Goal: Task Accomplishment & Management: Complete application form

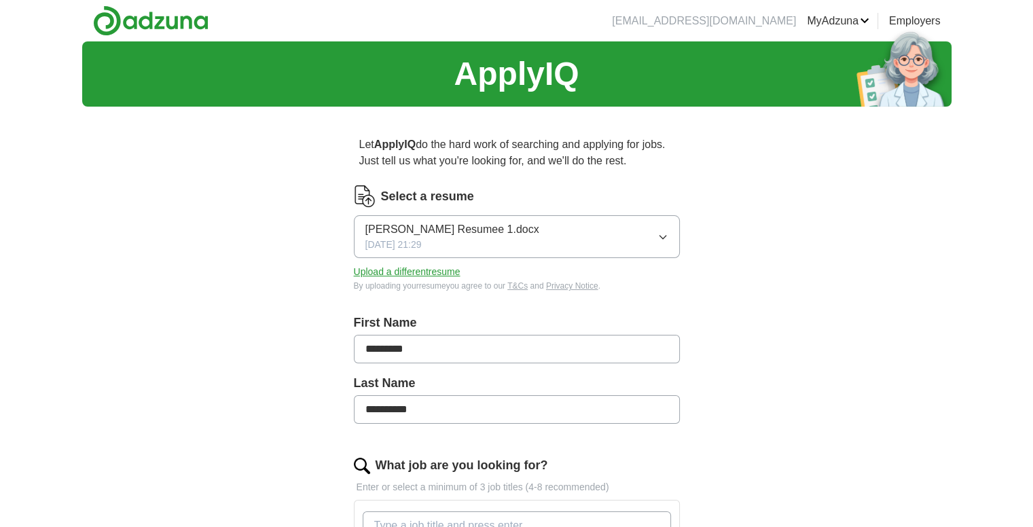
click at [429, 267] on button "Upload a different resume" at bounding box center [407, 272] width 107 height 14
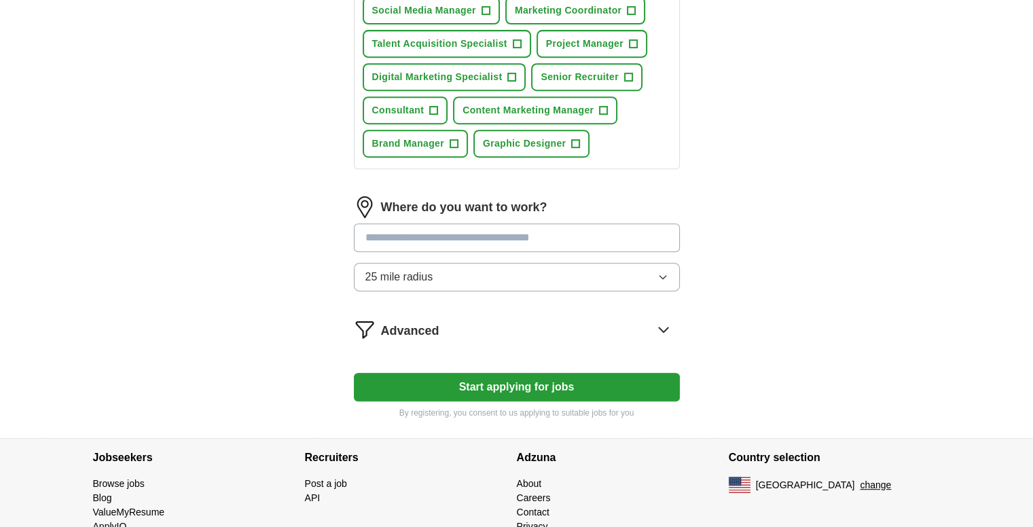
scroll to position [628, 0]
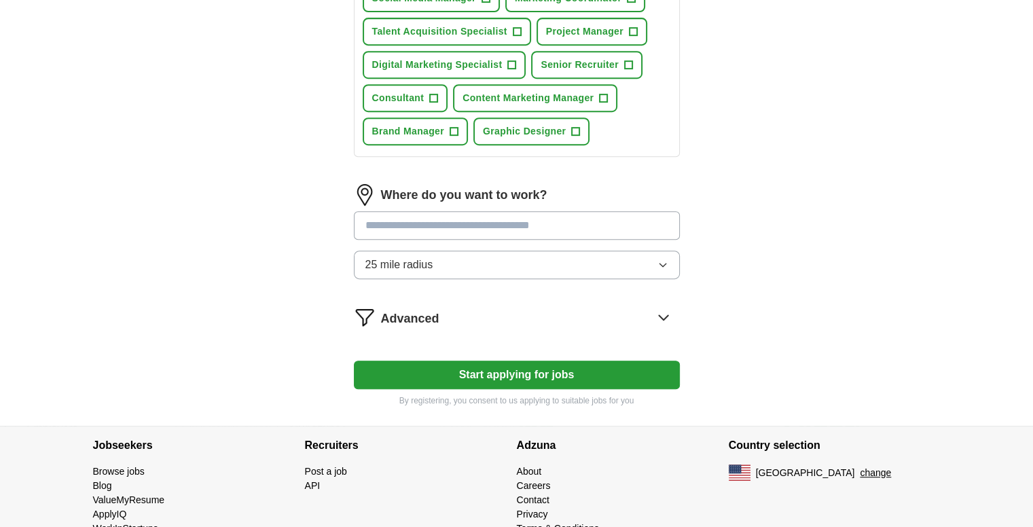
click at [432, 230] on input at bounding box center [517, 225] width 326 height 29
type input "*********"
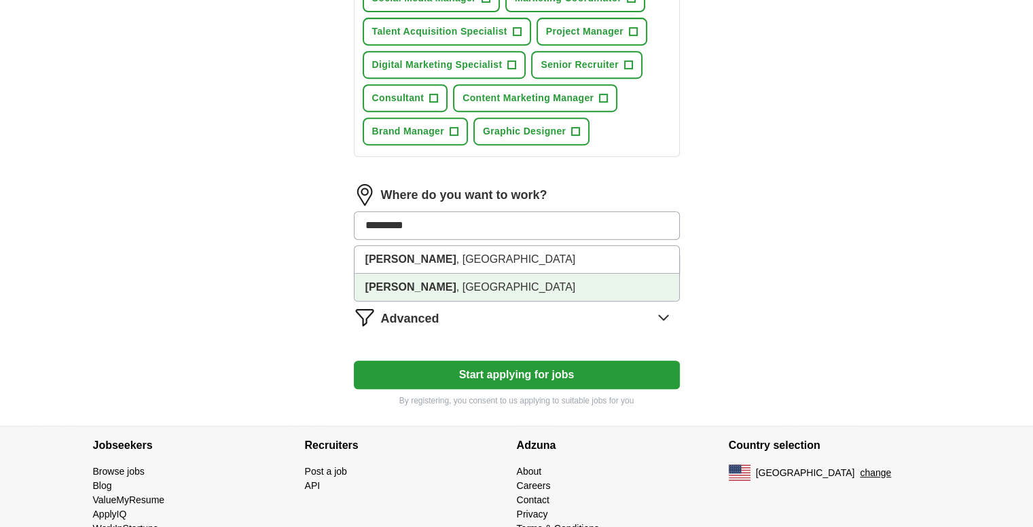
click at [421, 278] on li "Cornelius , [GEOGRAPHIC_DATA]" at bounding box center [517, 287] width 325 height 27
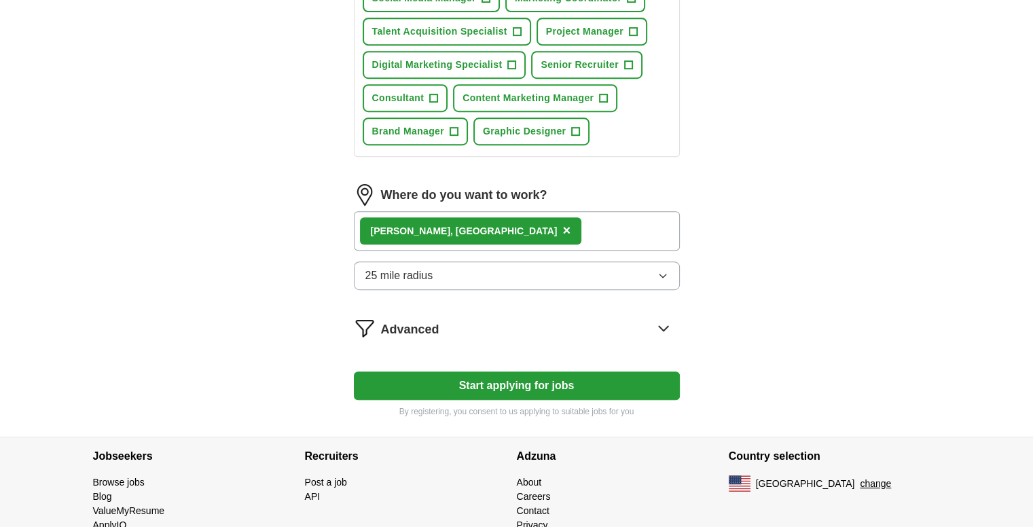
click at [427, 272] on span "25 mile radius" at bounding box center [399, 276] width 68 height 16
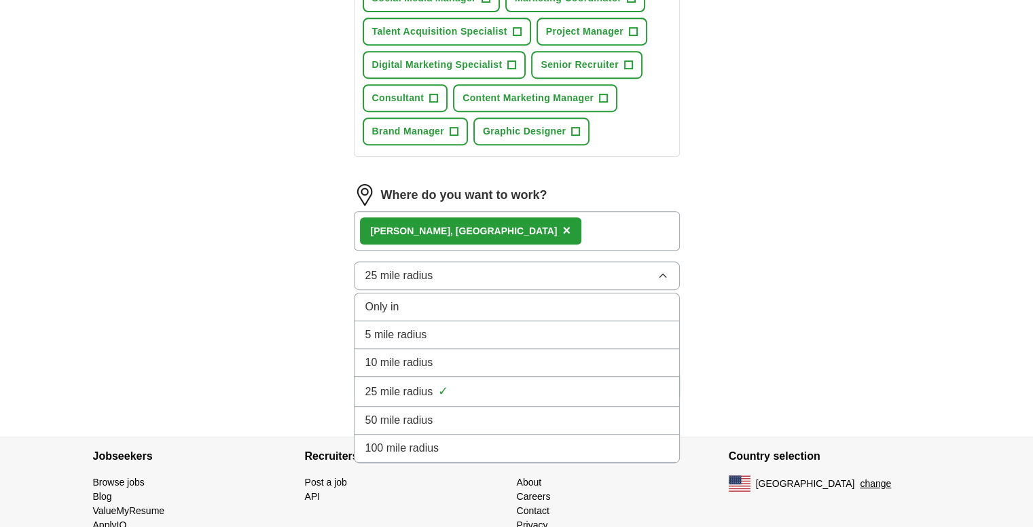
click at [418, 355] on span "10 mile radius" at bounding box center [399, 363] width 68 height 16
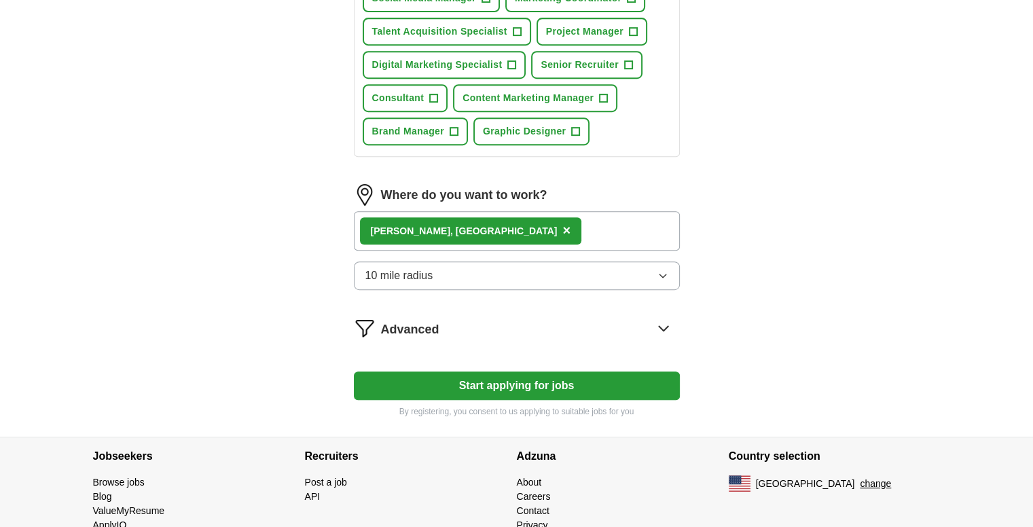
click at [507, 380] on button "Start applying for jobs" at bounding box center [517, 386] width 326 height 29
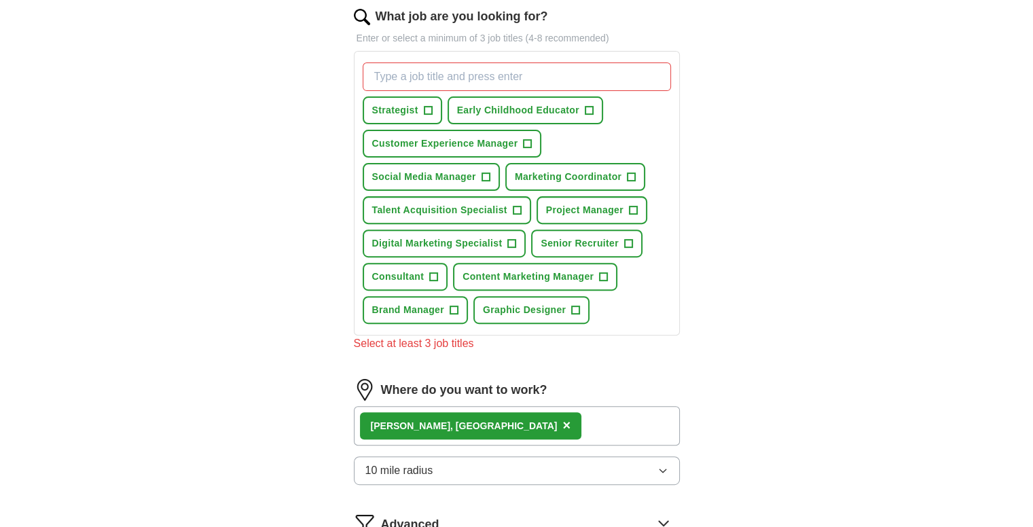
scroll to position [448, 0]
click at [463, 238] on span "Digital Marketing Specialist" at bounding box center [437, 244] width 130 height 14
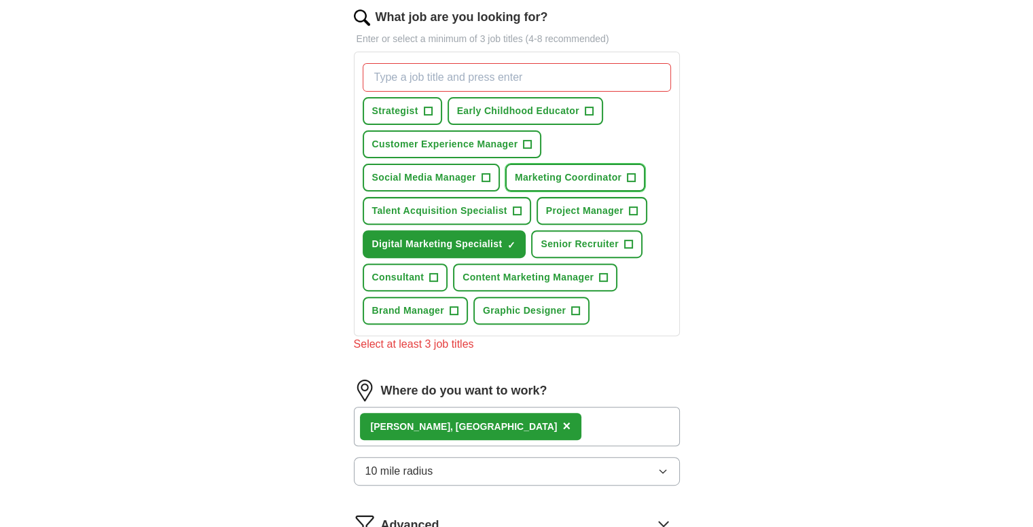
click at [533, 172] on span "Marketing Coordinator" at bounding box center [568, 178] width 107 height 14
click at [466, 247] on span "Digital Marketing Specialist" at bounding box center [437, 244] width 130 height 14
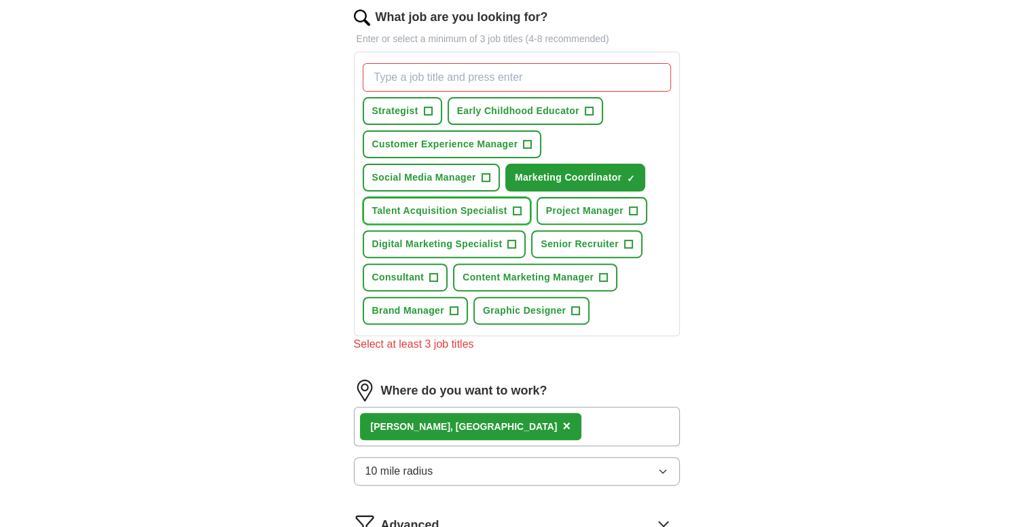
click at [486, 208] on span "Talent Acquisition Specialist" at bounding box center [439, 211] width 135 height 14
click at [492, 238] on span "Digital Marketing Specialist" at bounding box center [437, 244] width 130 height 14
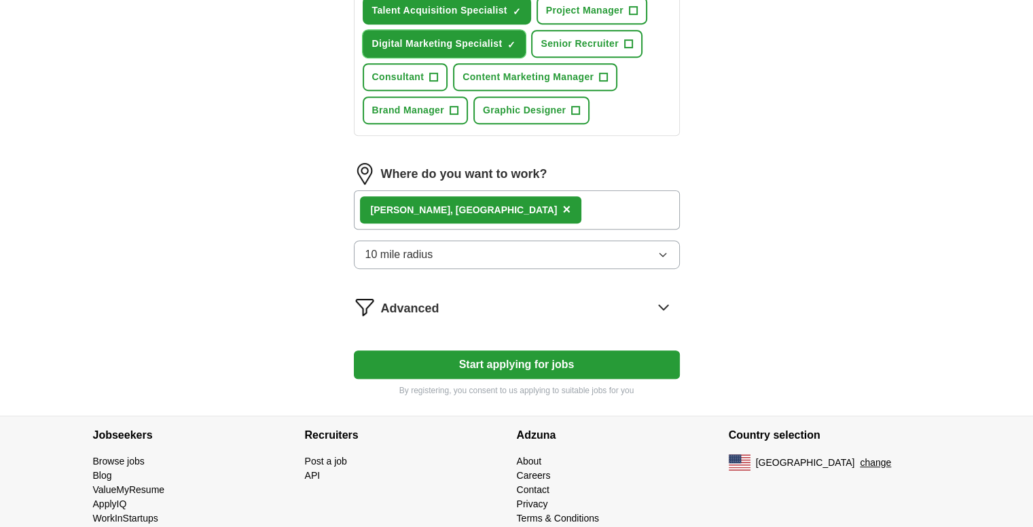
scroll to position [668, 0]
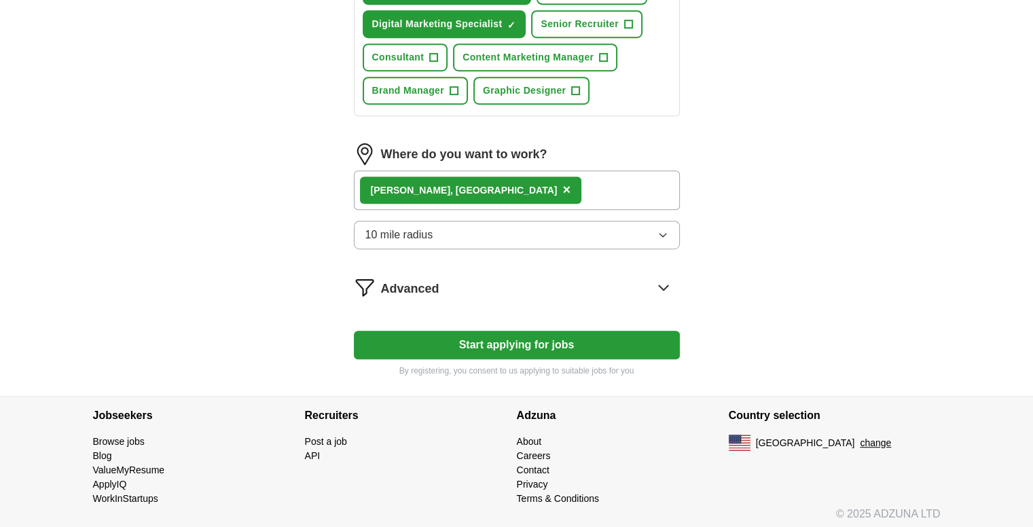
click at [499, 342] on button "Start applying for jobs" at bounding box center [517, 345] width 326 height 29
select select "**"
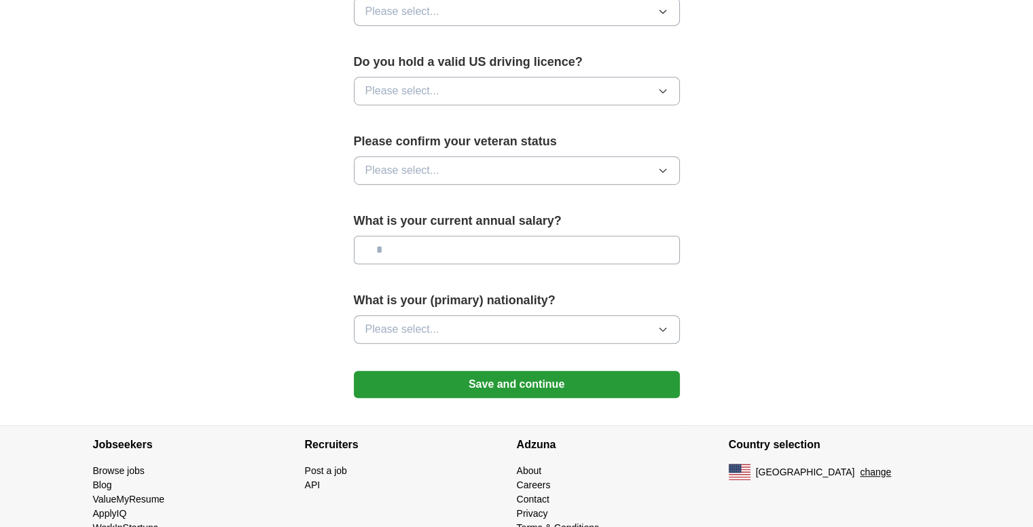
scroll to position [866, 0]
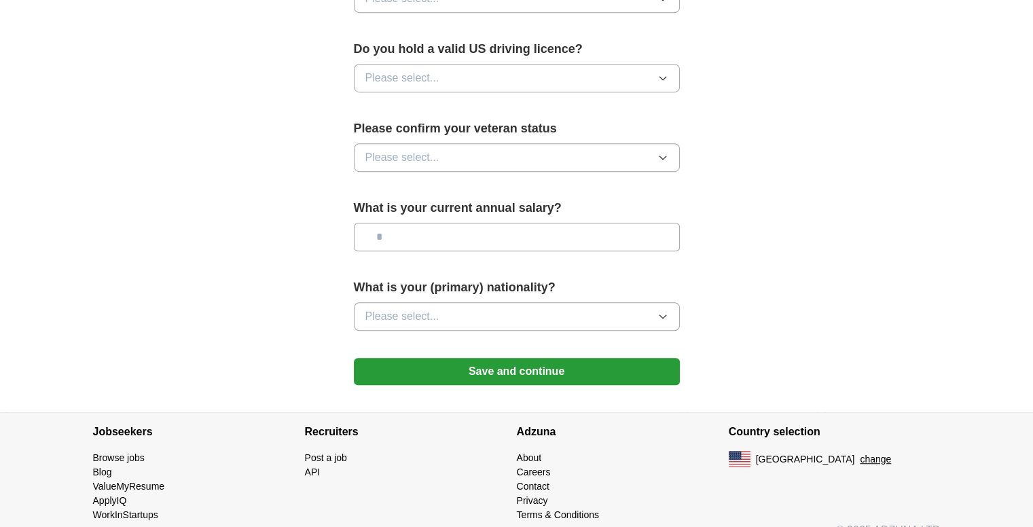
click at [514, 358] on button "Save and continue" at bounding box center [517, 371] width 326 height 27
